Goal: Transaction & Acquisition: Obtain resource

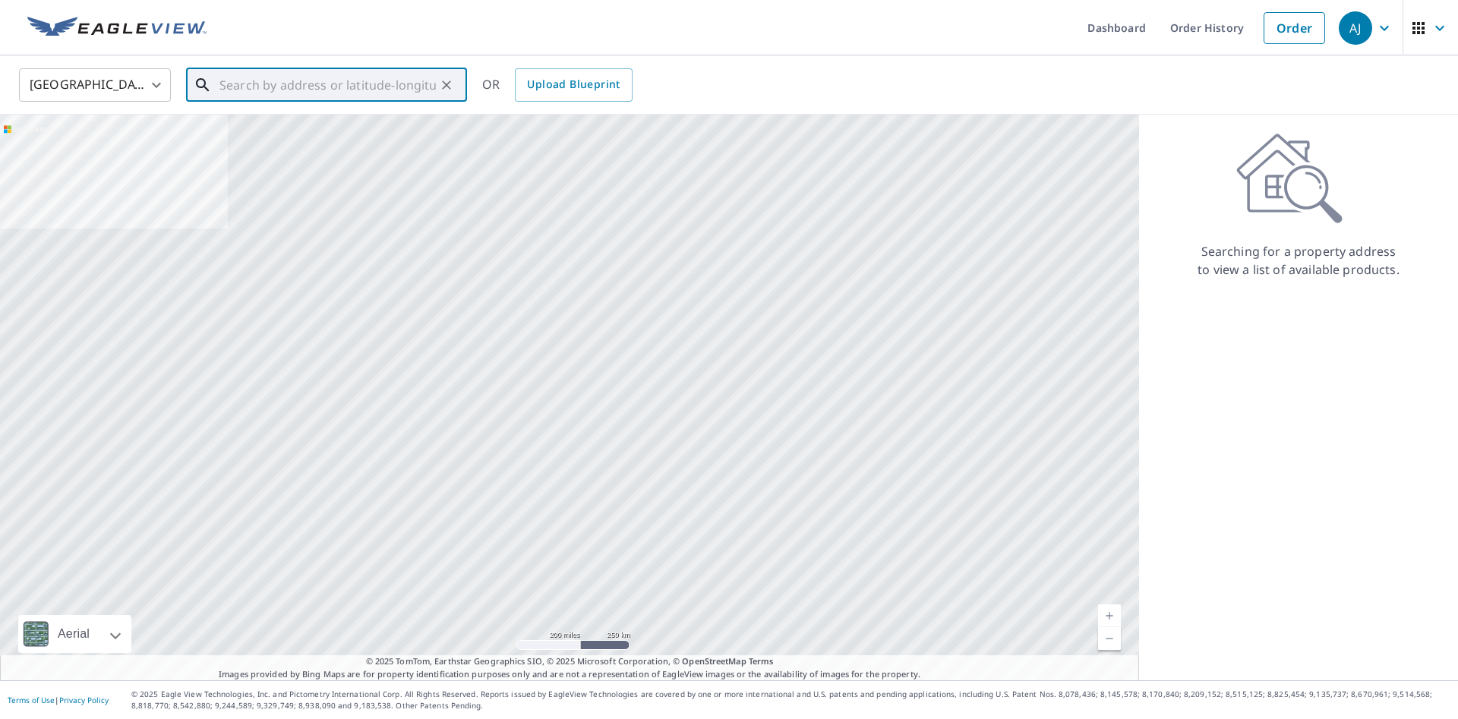
click at [368, 90] on input "text" at bounding box center [328, 85] width 216 height 43
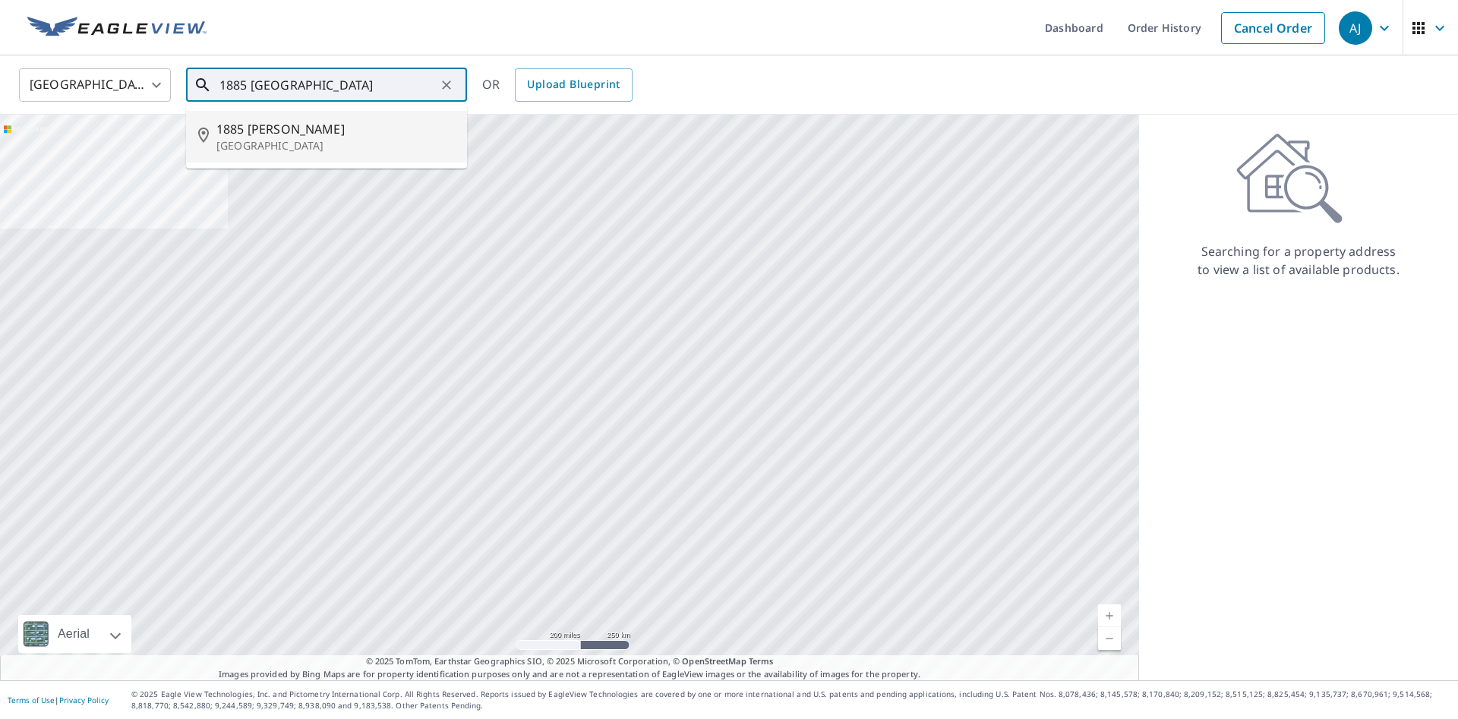
click at [274, 131] on span "1885 [PERSON_NAME]" at bounding box center [335, 129] width 239 height 18
type input "[STREET_ADDRESS][PERSON_NAME]"
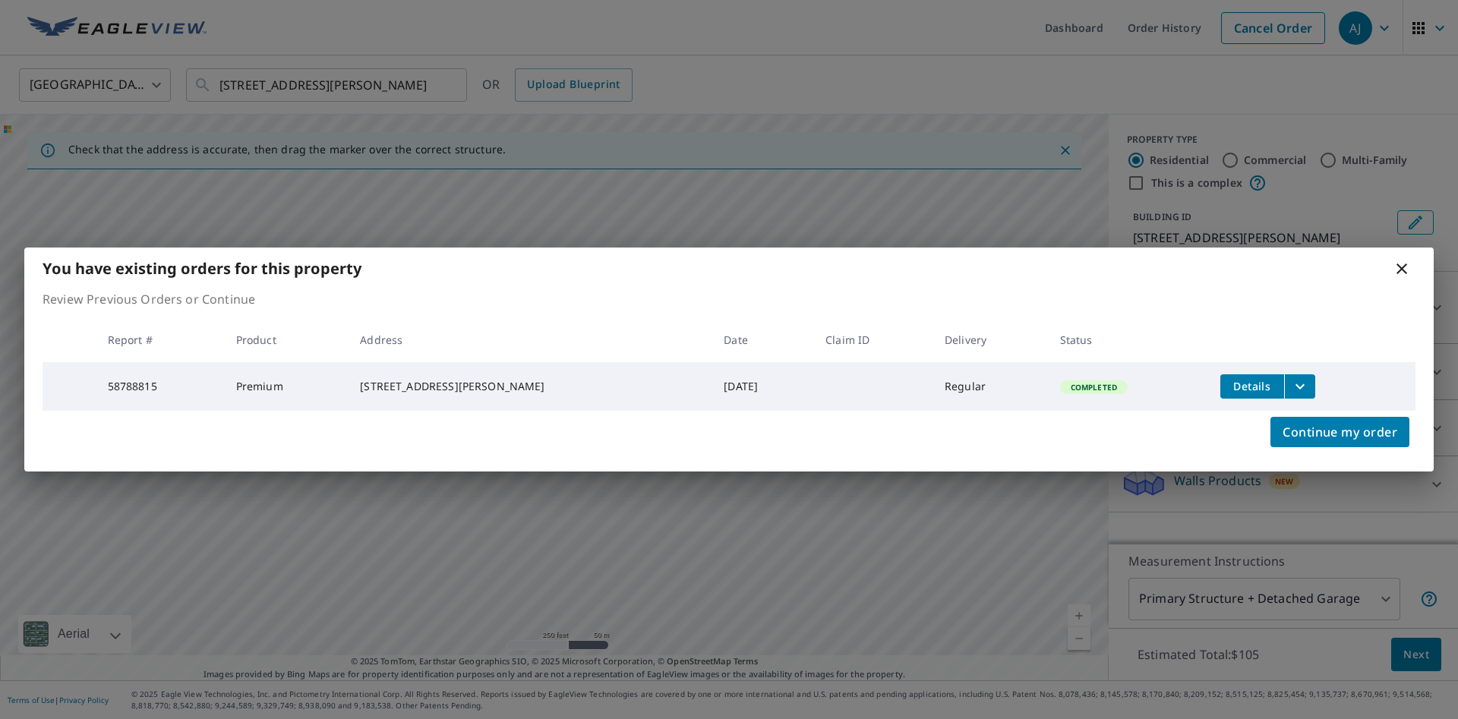
click at [506, 389] on div "[STREET_ADDRESS][PERSON_NAME]" at bounding box center [530, 386] width 340 height 15
click at [1291, 382] on icon "filesDropdownBtn-58788815" at bounding box center [1300, 386] width 18 height 18
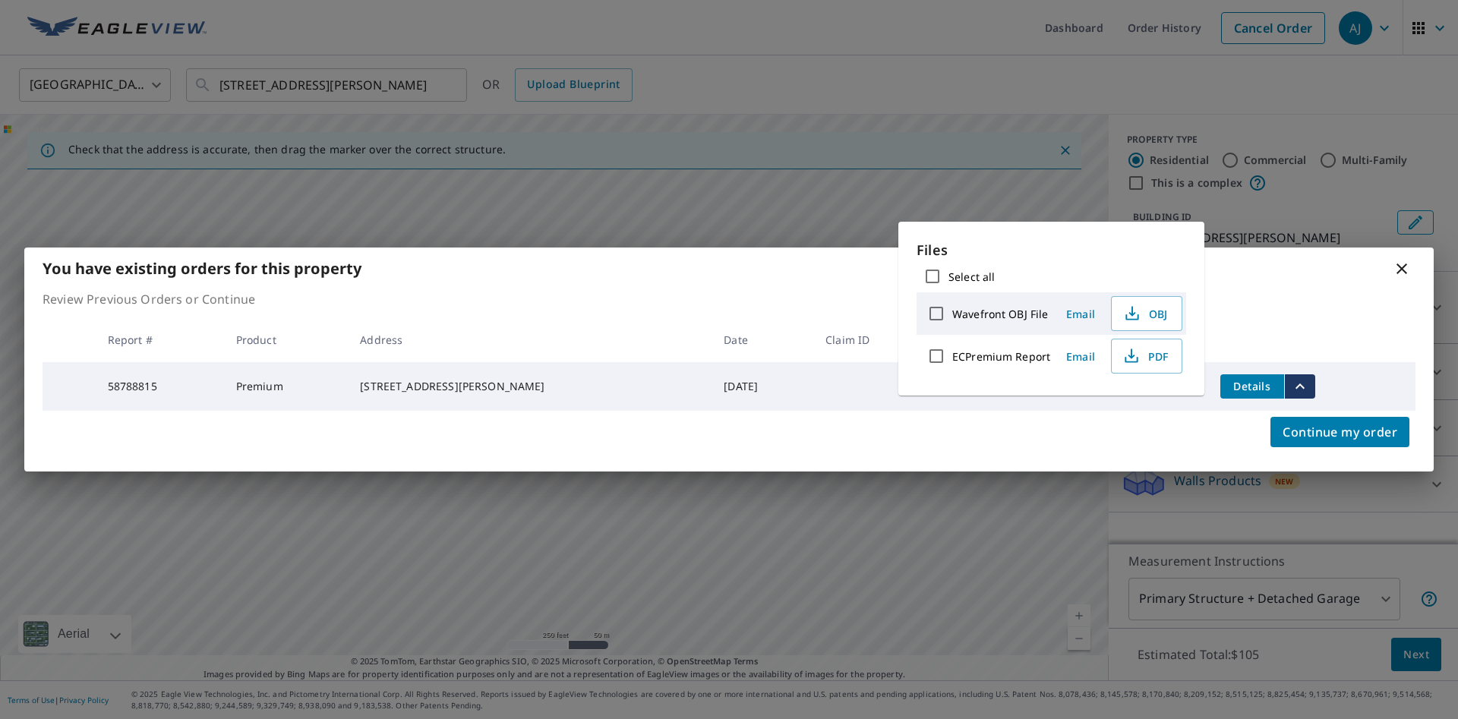
click at [1197, 421] on div "Continue my order" at bounding box center [729, 441] width 1410 height 61
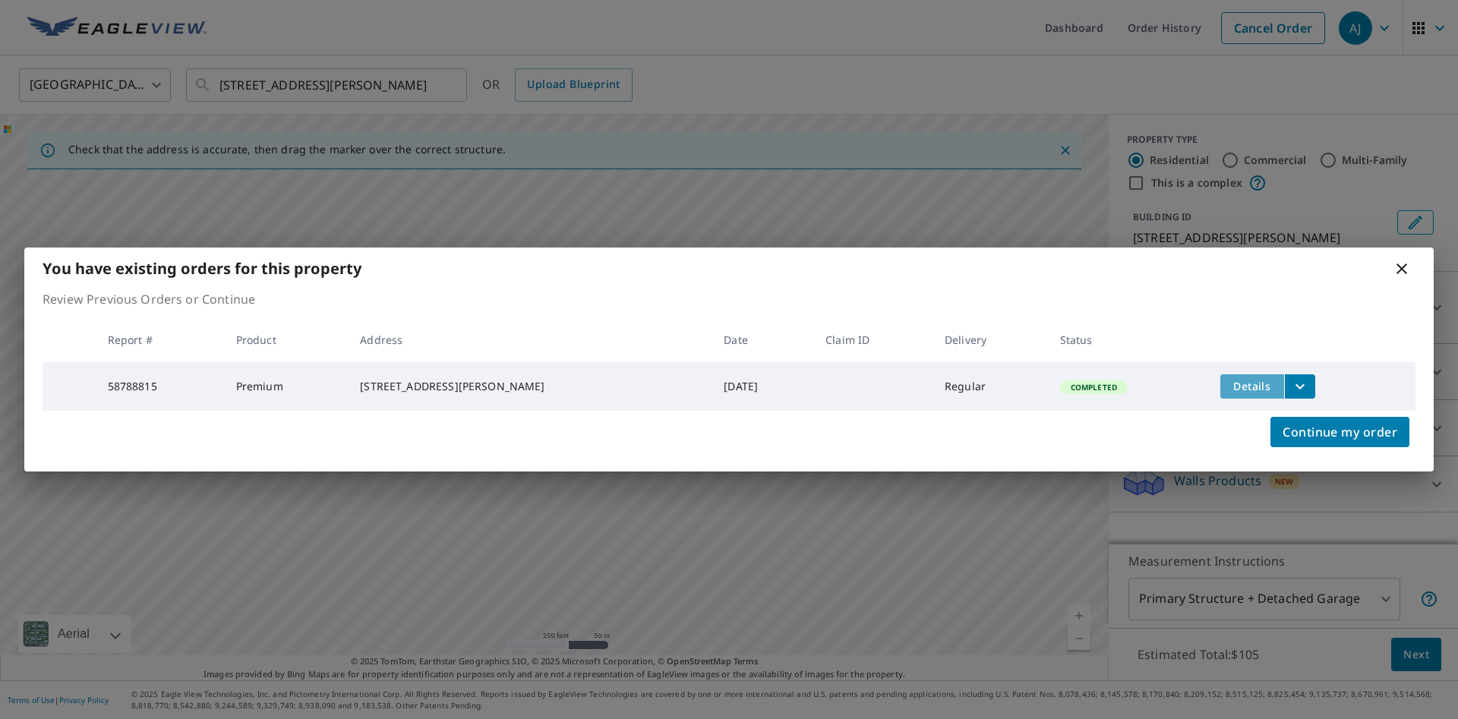
click at [1230, 385] on span "Details" at bounding box center [1253, 386] width 46 height 14
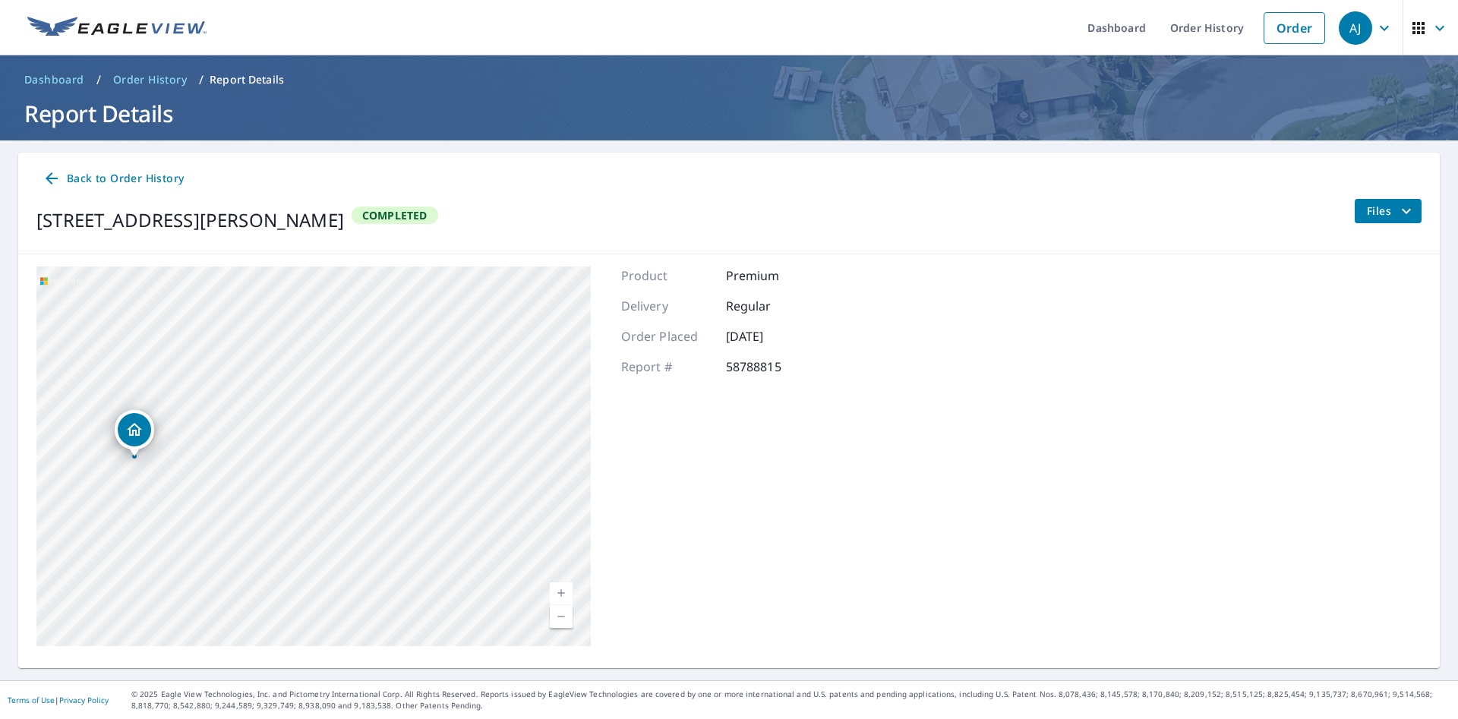
click at [1394, 219] on span "Files" at bounding box center [1391, 211] width 49 height 18
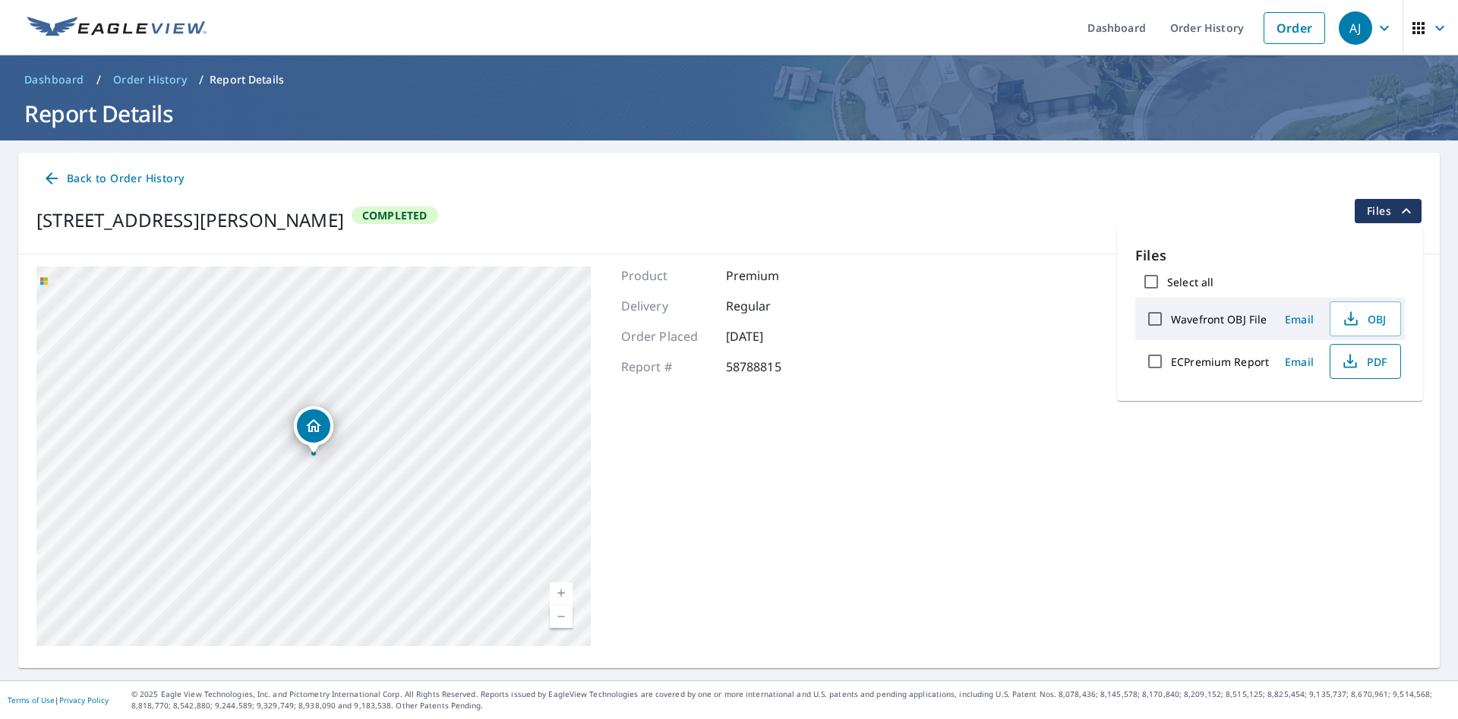
click at [1361, 369] on span "PDF" at bounding box center [1364, 361] width 49 height 18
drag, startPoint x: 336, startPoint y: 455, endPoint x: 383, endPoint y: 463, distance: 47.7
click at [383, 463] on div "[STREET_ADDRESS][PERSON_NAME]" at bounding box center [313, 457] width 554 height 380
click at [1256, 211] on div "[STREET_ADDRESS][PERSON_NAME] Completed Files" at bounding box center [728, 220] width 1385 height 43
